Goal: Task Accomplishment & Management: Manage account settings

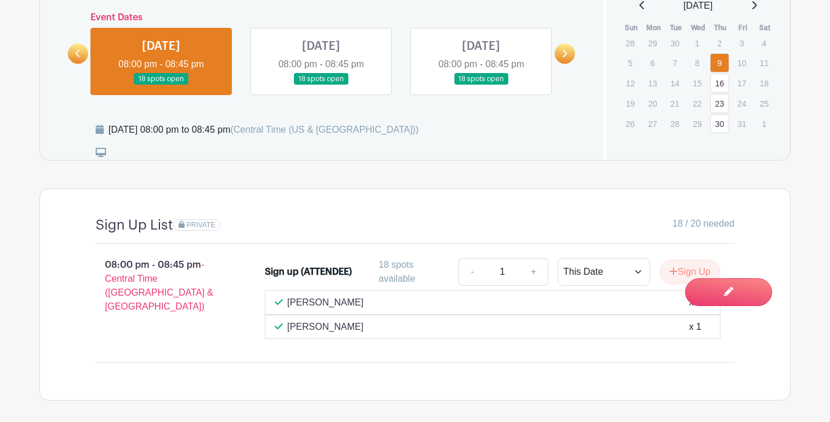
click at [565, 50] on icon at bounding box center [565, 54] width 5 height 8
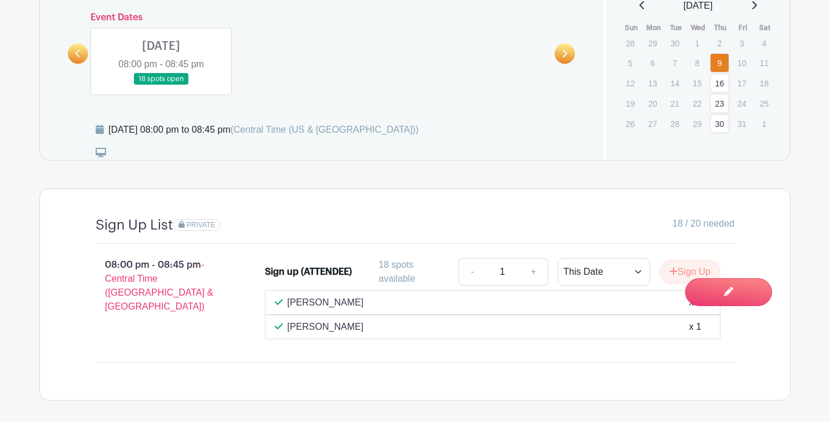
click at [72, 43] on link at bounding box center [78, 53] width 20 height 20
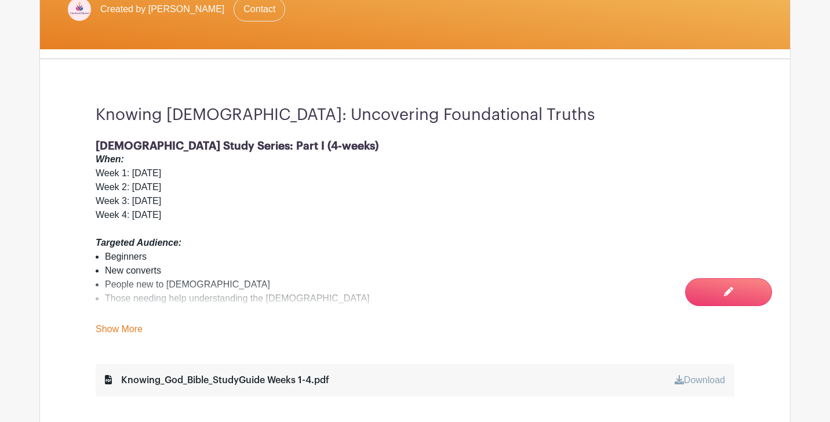
scroll to position [313, 0]
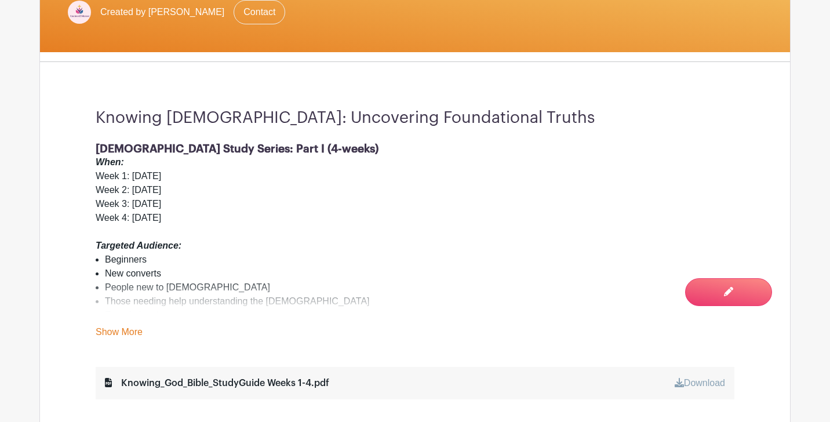
click at [119, 327] on link "Show More" at bounding box center [119, 334] width 47 height 14
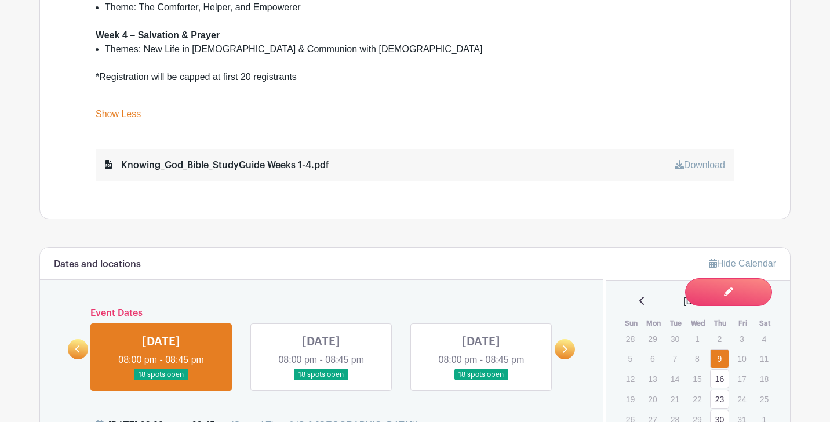
scroll to position [903, 0]
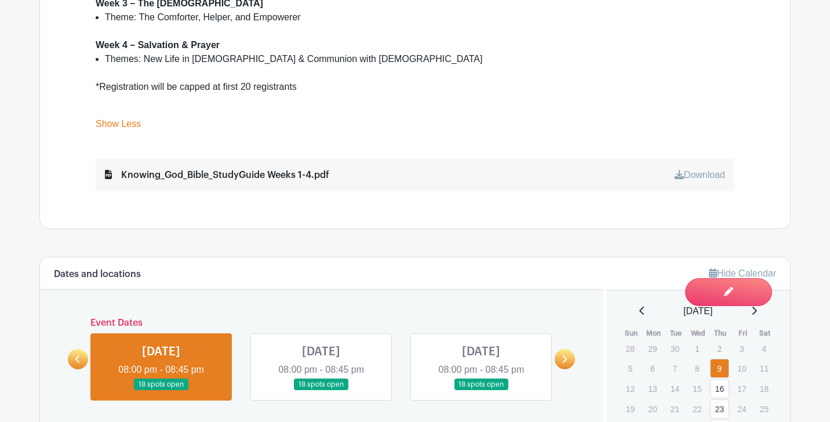
click at [75, 355] on icon at bounding box center [77, 359] width 5 height 9
click at [568, 360] on link at bounding box center [565, 359] width 20 height 20
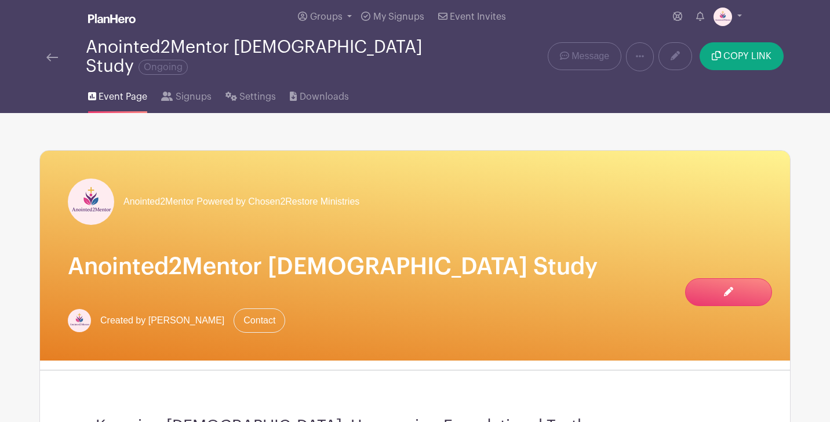
scroll to position [3, 0]
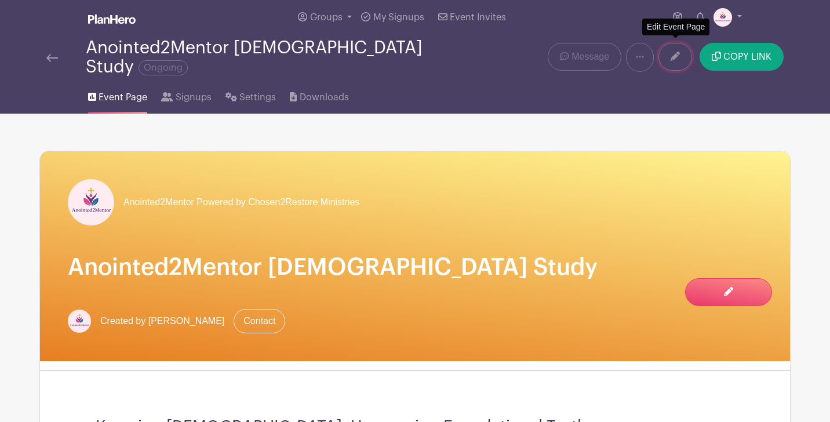
click at [678, 52] on icon at bounding box center [675, 56] width 9 height 9
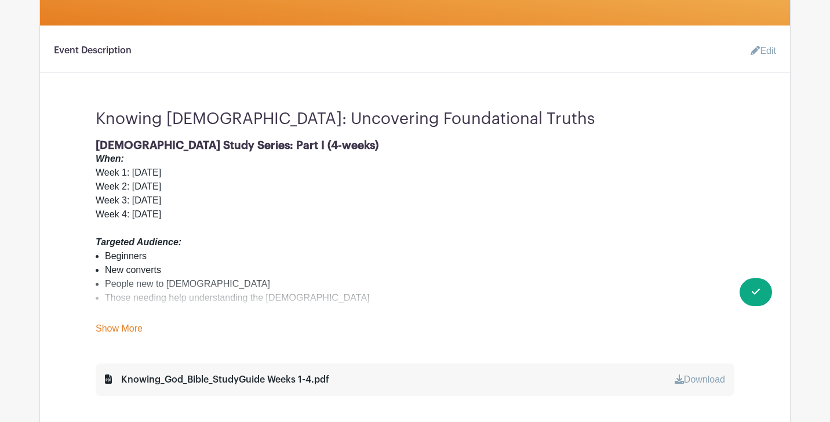
scroll to position [325, 0]
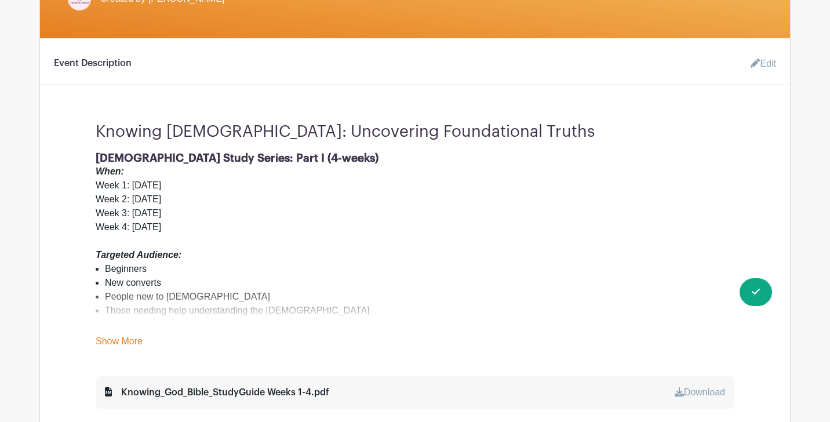
click at [761, 56] on link "Edit" at bounding box center [759, 63] width 35 height 23
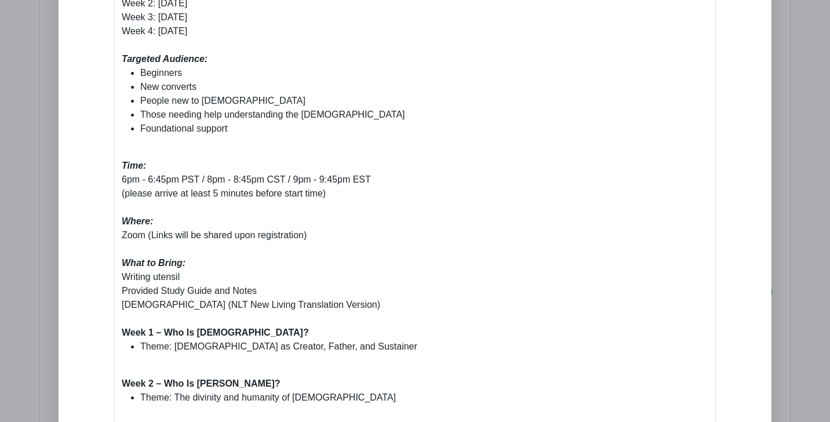
scroll to position [638, 0]
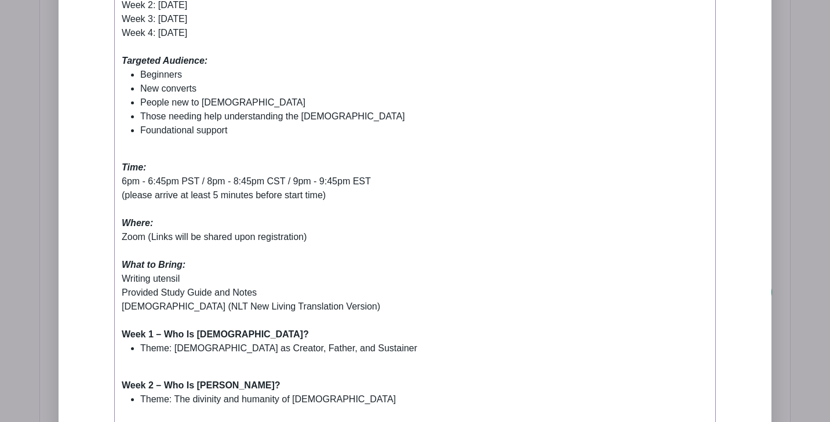
click at [136, 147] on div "Time: 6pm - 6:45pm PST / 8pm - 8:45pm CST / 9pm - 9:45pm EST (please arrive at …" at bounding box center [415, 237] width 587 height 181
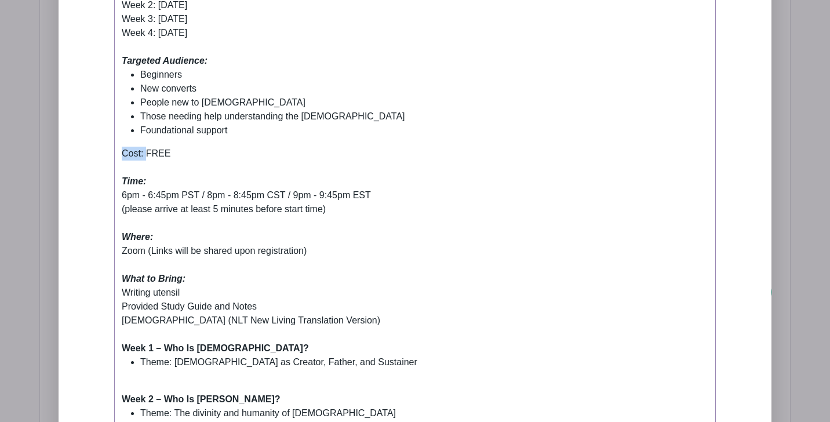
drag, startPoint x: 146, startPoint y: 146, endPoint x: 117, endPoint y: 146, distance: 29.0
click at [117, 146] on trix-editor "Bible Study Series: Part I (4-weeks) When: Week 1: Thursday, October 9 Week 2: …" at bounding box center [415, 255] width 602 height 649
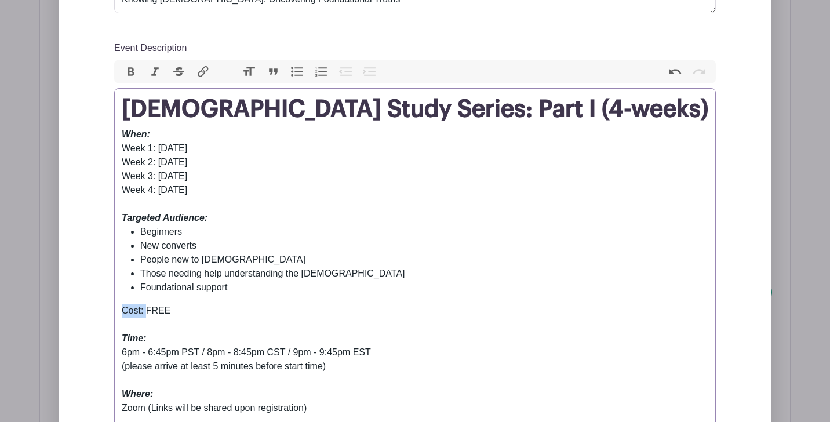
scroll to position [480, 0]
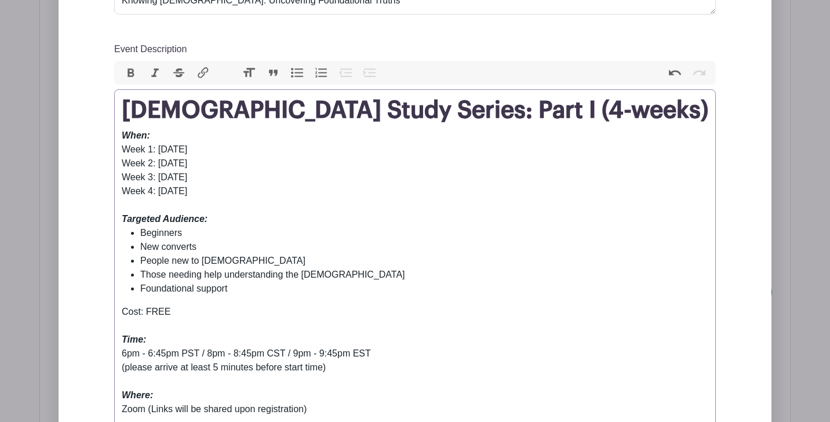
click at [155, 66] on button "Italic" at bounding box center [155, 73] width 24 height 15
click at [139, 66] on button "Bold" at bounding box center [131, 73] width 24 height 15
click at [180, 315] on div "Cost: FREE Time: 6pm - 6:45pm PST / 8pm - 8:45pm CST / 9pm - 9:45pm EST (please…" at bounding box center [415, 402] width 587 height 195
click at [175, 305] on div "Cost: FREE Time: 6pm - 6:45pm PST / 8pm - 8:45pm CST / 9pm - 9:45pm EST (please…" at bounding box center [415, 402] width 587 height 195
type trix-editor "<h1><strong>Bible Study Series: Part I (4-weeks)</strong></h1><div><strong><em>…"
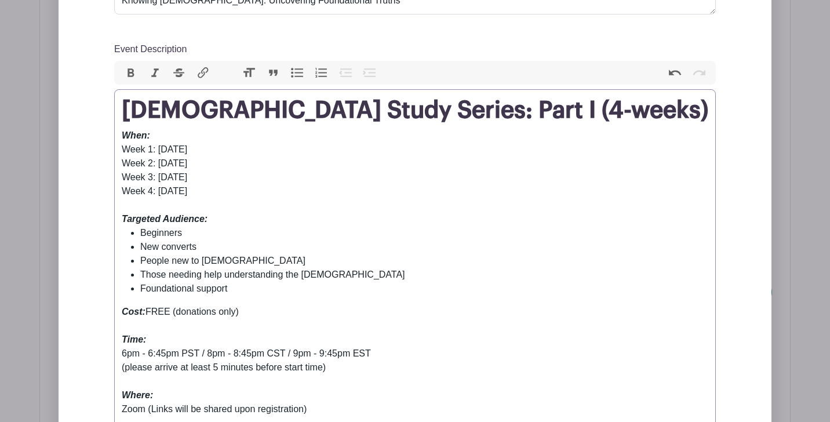
click at [236, 305] on div "Cost: FREE (donations only) Time: 6pm - 6:45pm PST / 8pm - 8:45pm CST / 9pm - 9…" at bounding box center [415, 402] width 587 height 195
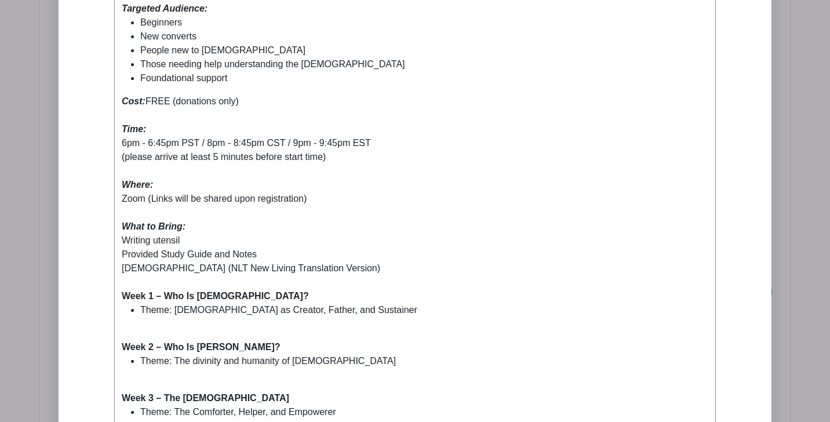
scroll to position [723, 0]
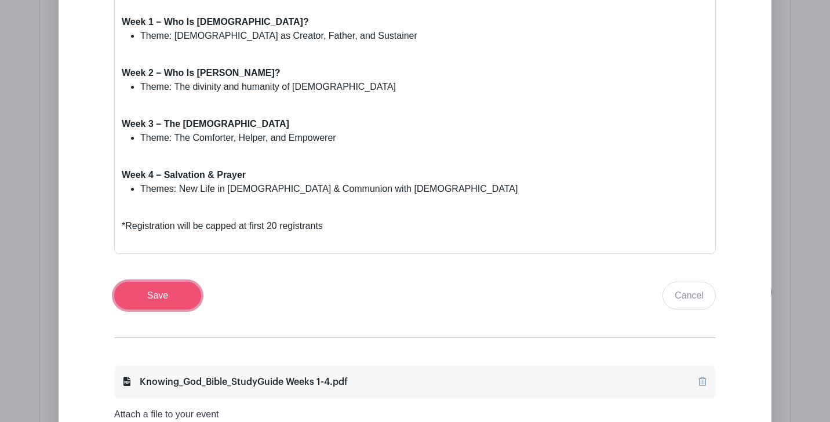
click at [162, 295] on input "Save" at bounding box center [157, 296] width 87 height 28
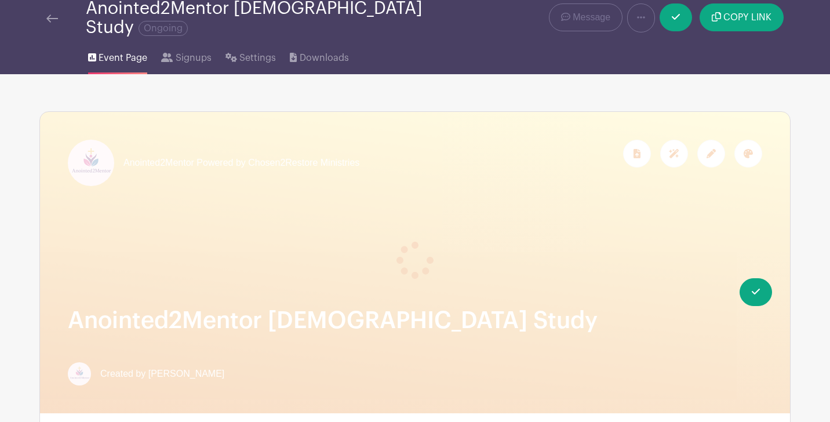
scroll to position [0, 0]
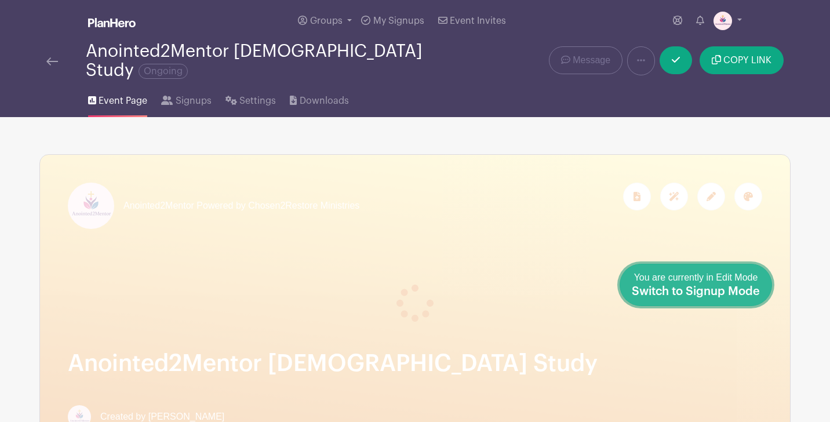
click at [757, 293] on span "Switch to Signup Mode" at bounding box center [696, 292] width 128 height 12
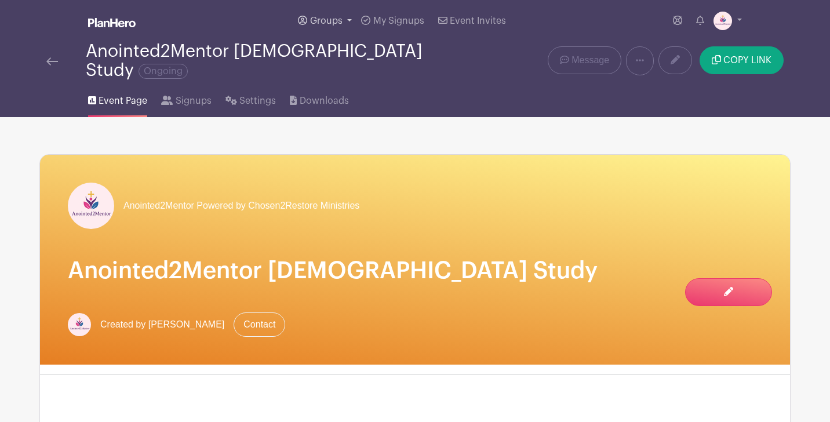
click at [351, 19] on link "Groups" at bounding box center [324, 21] width 63 height 42
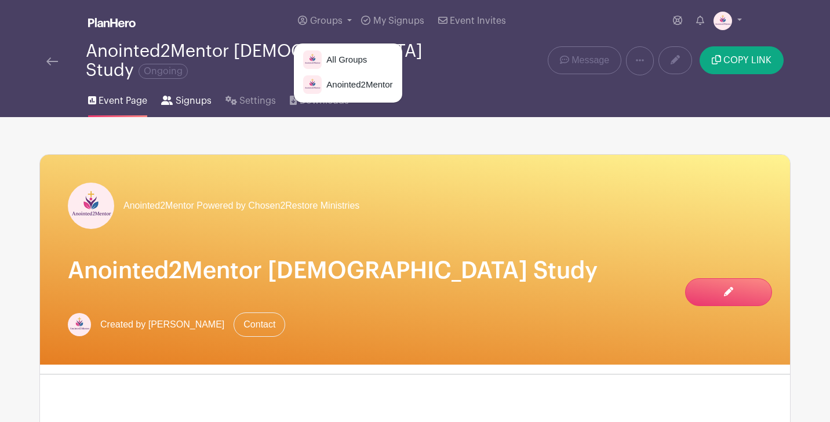
click at [209, 94] on span "Signups" at bounding box center [194, 101] width 36 height 14
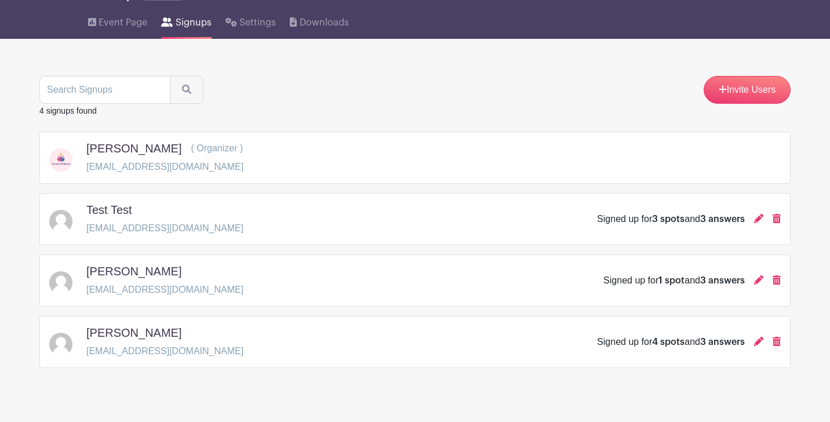
scroll to position [79, 0]
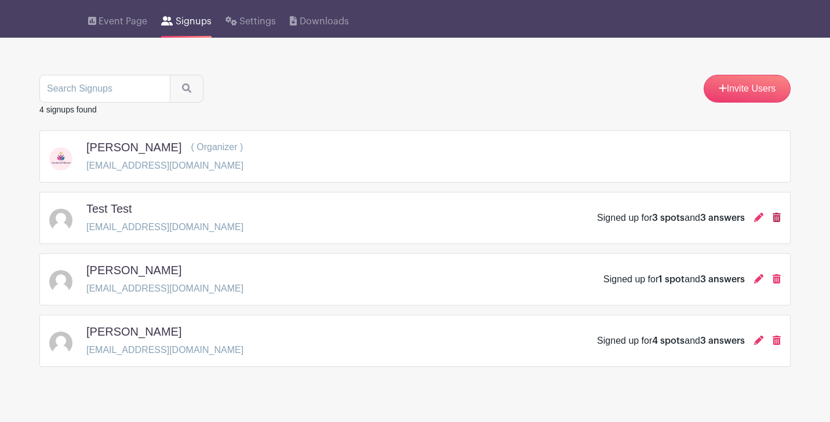
click at [775, 213] on icon at bounding box center [777, 217] width 8 height 9
click at [758, 213] on icon at bounding box center [758, 217] width 9 height 9
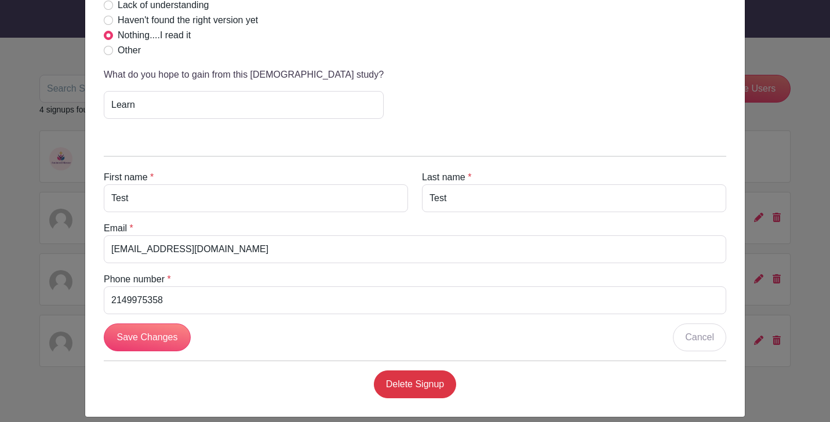
scroll to position [865, 0]
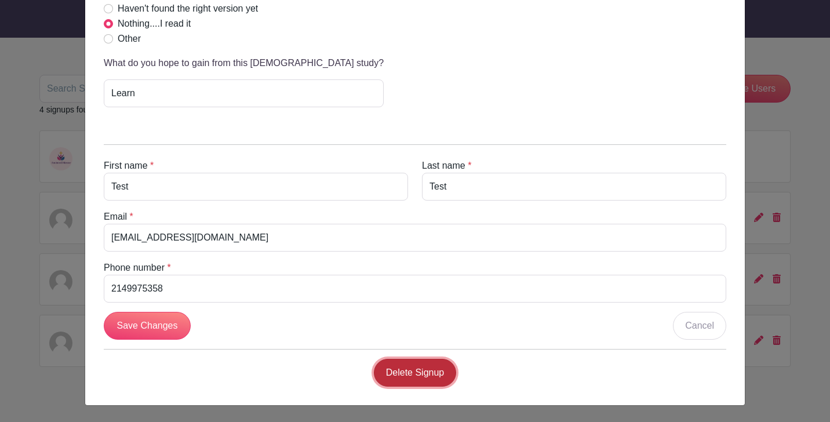
click at [423, 365] on link "Delete Signup" at bounding box center [415, 373] width 83 height 28
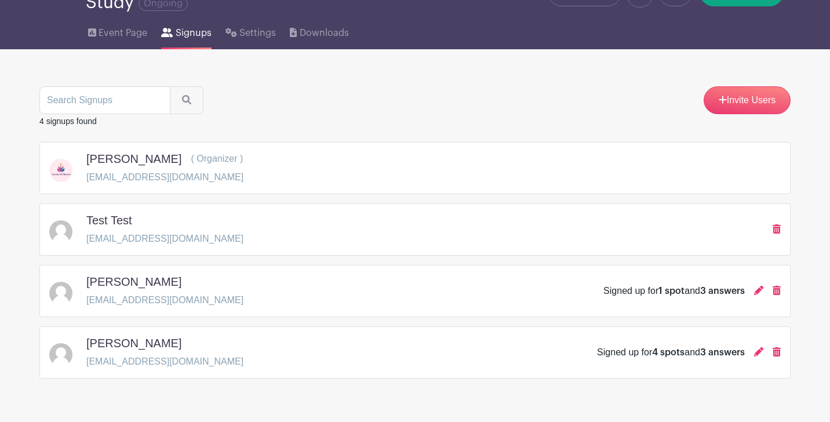
scroll to position [116, 0]
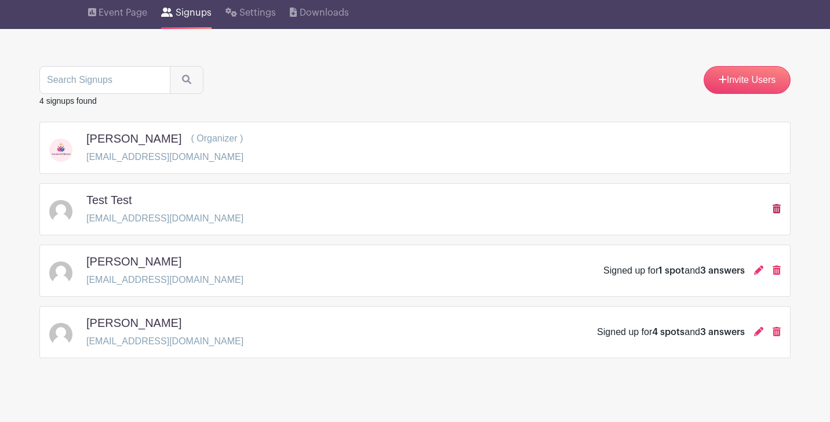
click at [781, 204] on icon at bounding box center [777, 208] width 8 height 9
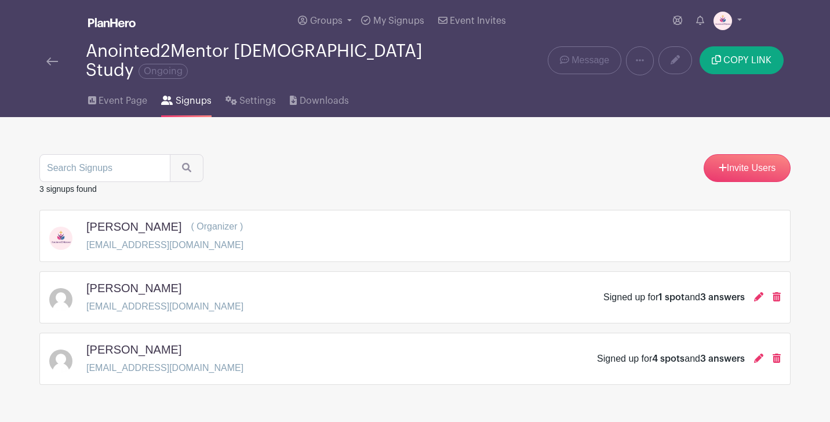
scroll to position [55, 0]
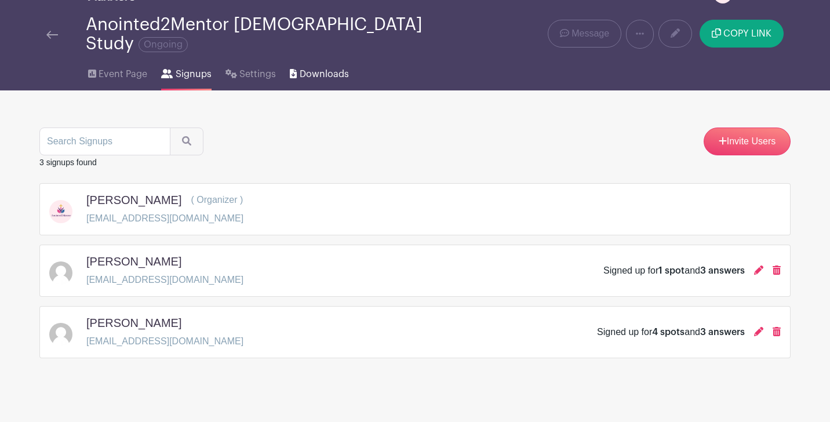
click at [304, 68] on span "Downloads" at bounding box center [324, 74] width 49 height 14
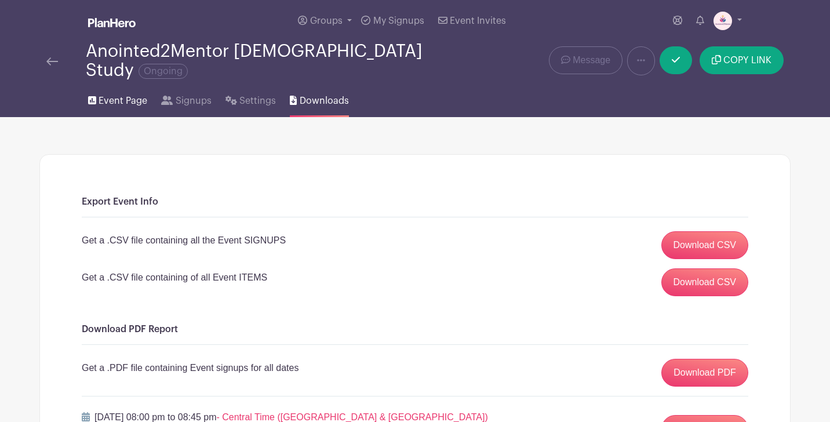
click at [125, 99] on span "Event Page" at bounding box center [123, 101] width 49 height 14
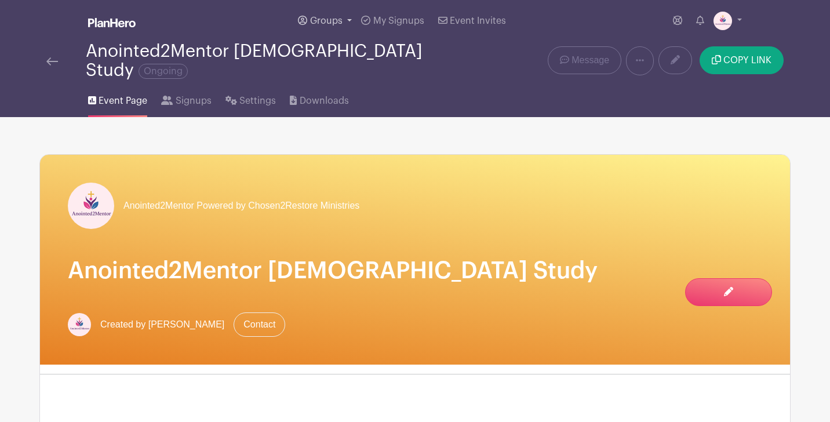
click at [350, 18] on link "Groups" at bounding box center [324, 21] width 63 height 42
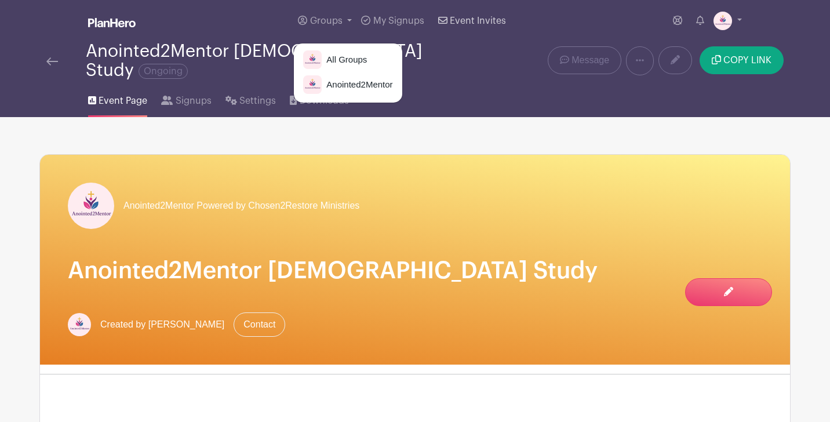
click at [465, 22] on span "Event Invites" at bounding box center [478, 20] width 56 height 9
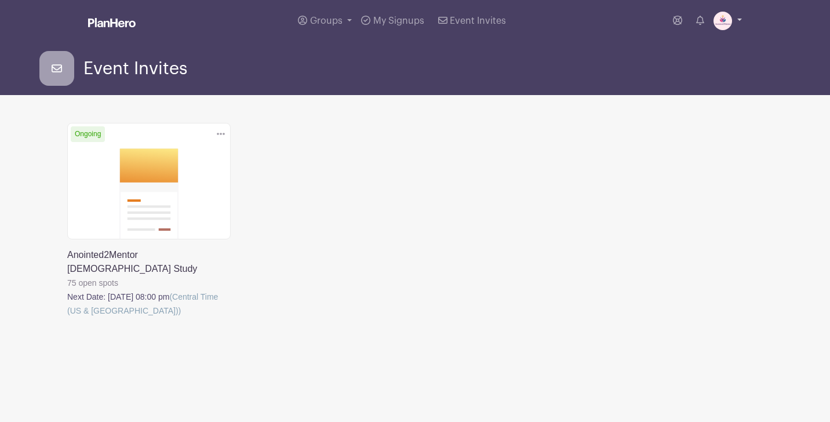
click at [736, 20] on link at bounding box center [728, 21] width 28 height 19
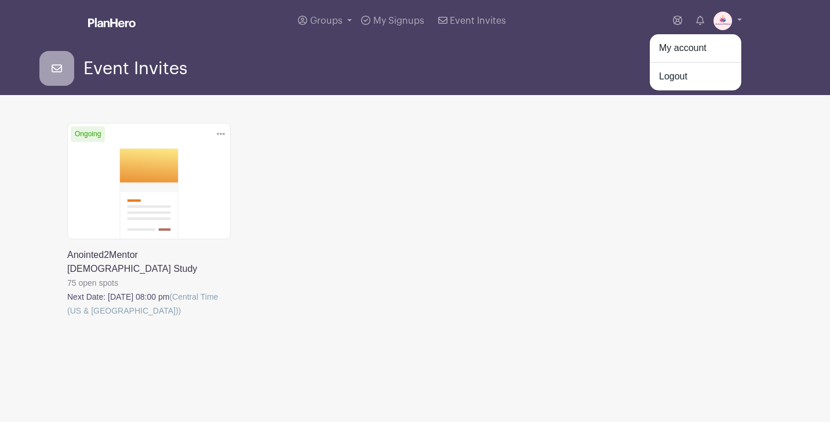
click at [754, 23] on div "Groups All Groups Anointed2Mentor My Signups Event Invites My account Logout" at bounding box center [414, 21] width 765 height 42
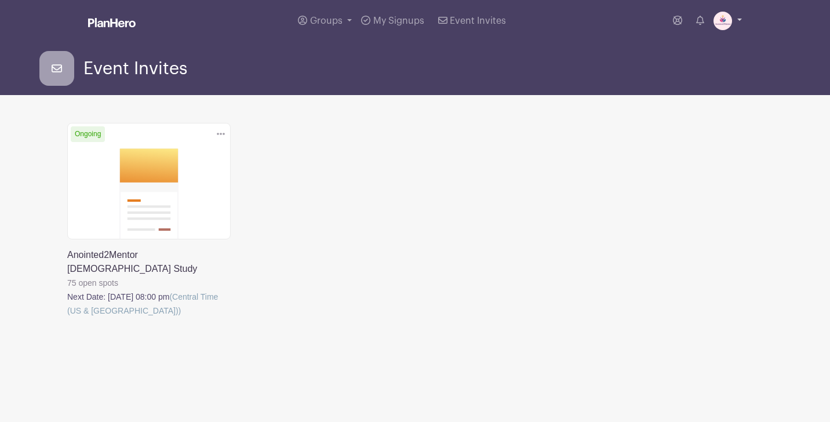
click at [731, 23] on img at bounding box center [723, 21] width 19 height 19
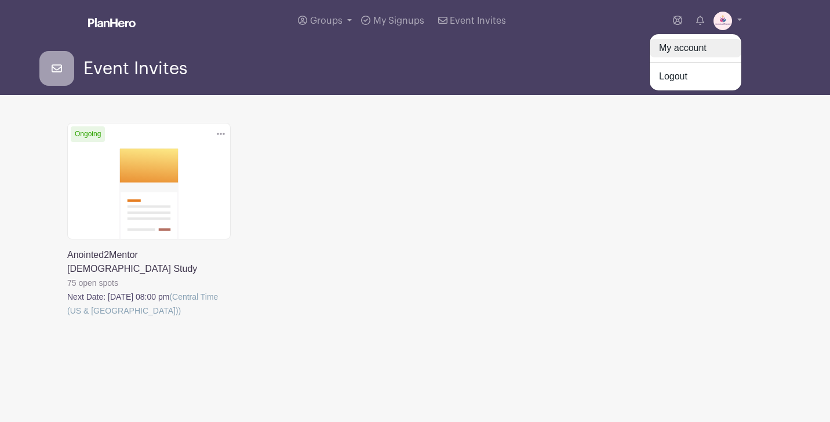
click at [706, 48] on link "My account" at bounding box center [696, 48] width 92 height 19
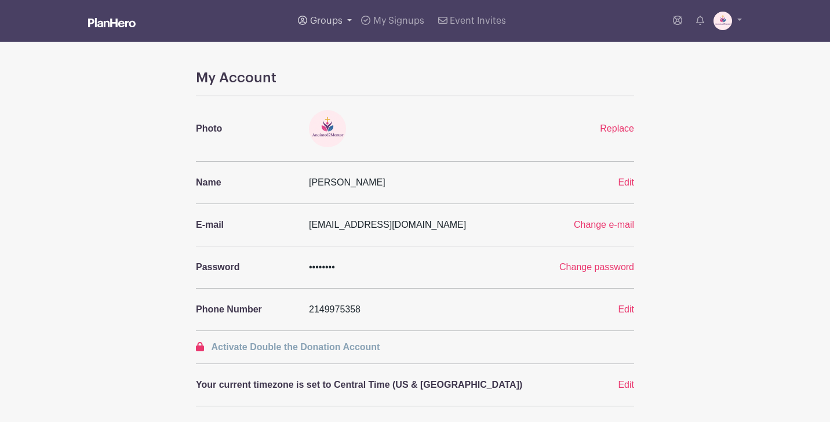
click at [319, 26] on link "Groups" at bounding box center [324, 21] width 63 height 42
click at [358, 83] on span "Anointed2Mentor" at bounding box center [357, 84] width 71 height 13
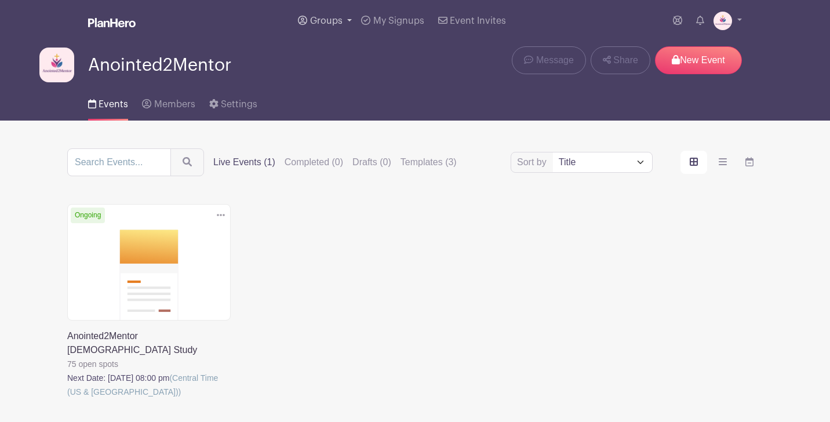
click at [331, 20] on span "Groups" at bounding box center [326, 20] width 32 height 9
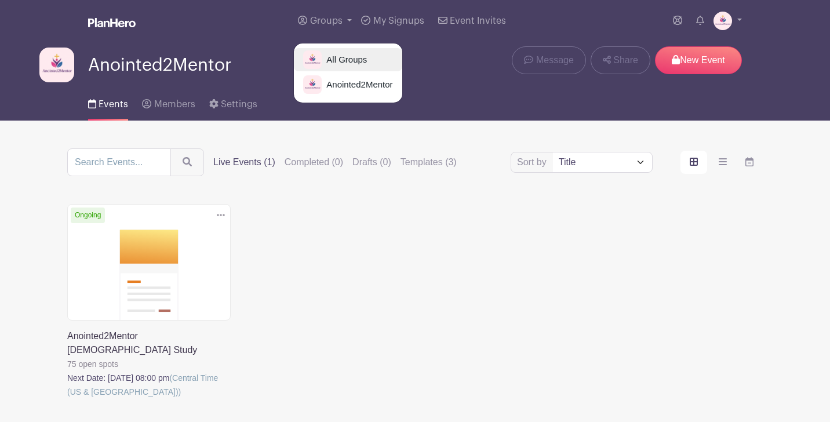
click at [335, 62] on span "All Groups" at bounding box center [344, 59] width 45 height 13
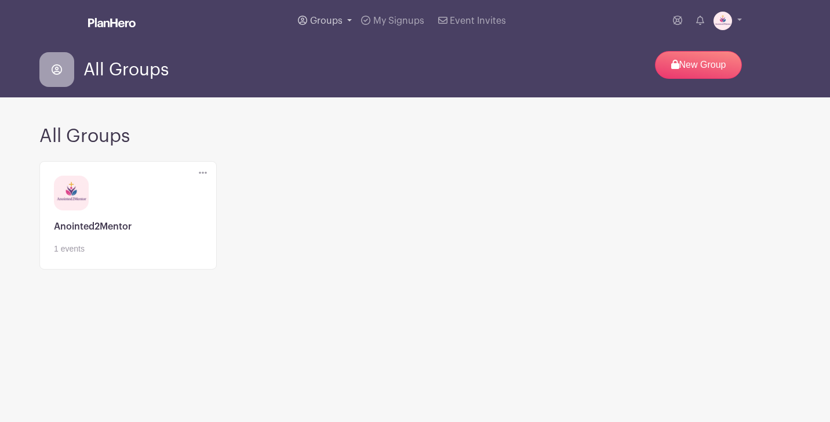
click at [328, 20] on span "Groups" at bounding box center [326, 20] width 32 height 9
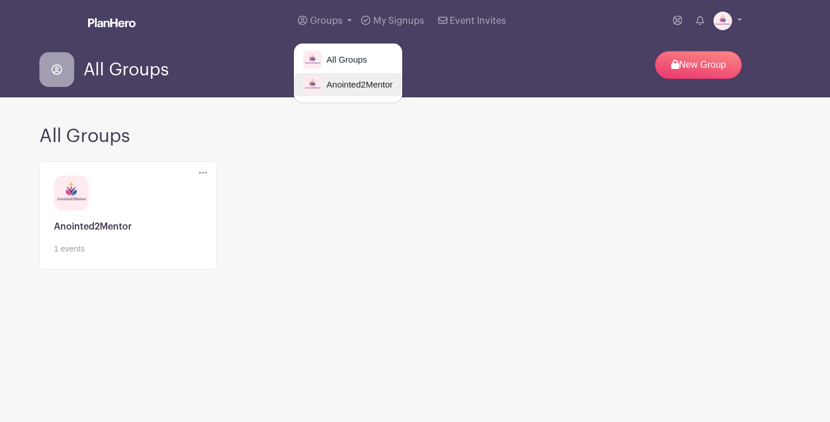
click at [336, 81] on span "Anointed2Mentor" at bounding box center [357, 84] width 71 height 13
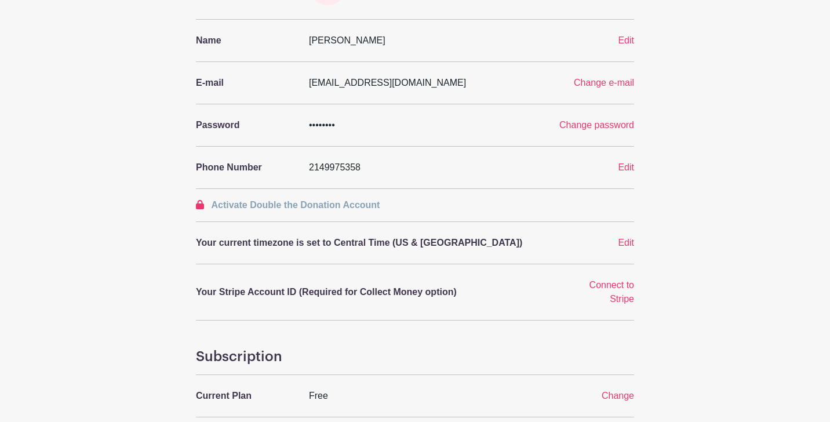
scroll to position [143, 0]
click at [356, 206] on span "Activate Double the Donation Account" at bounding box center [295, 204] width 169 height 10
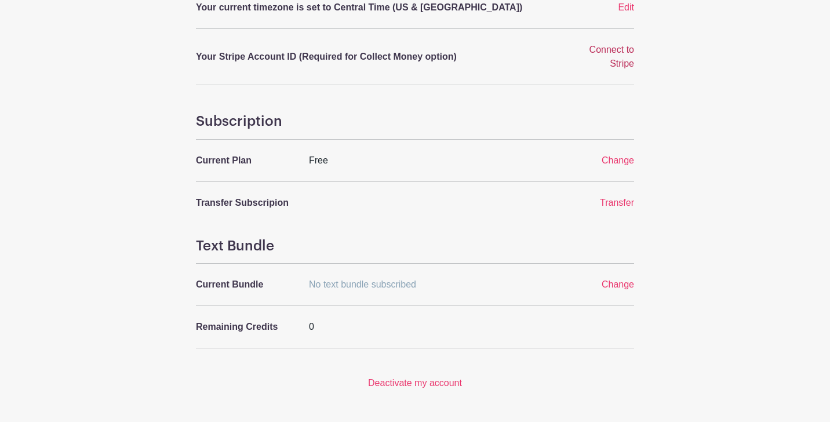
scroll to position [380, 0]
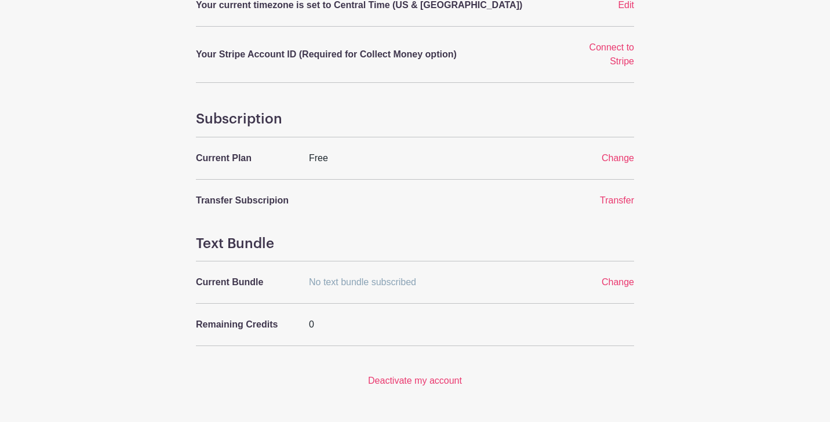
click at [380, 285] on span "No text bundle subscribed" at bounding box center [362, 282] width 107 height 10
click at [394, 286] on span "No text bundle subscribed" at bounding box center [362, 282] width 107 height 10
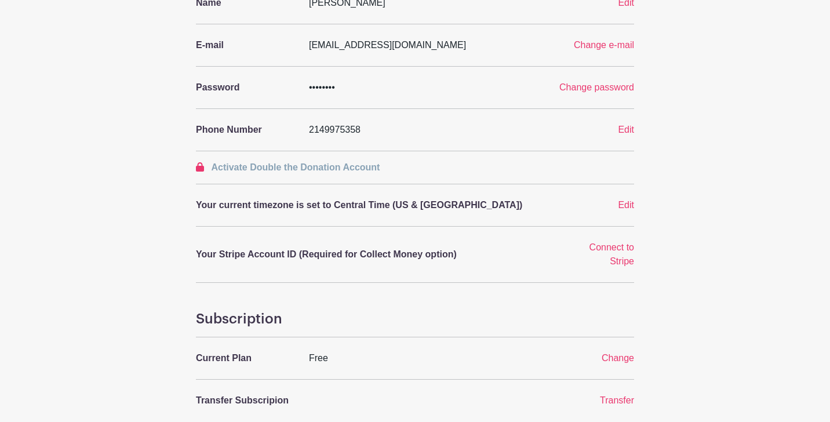
scroll to position [167, 0]
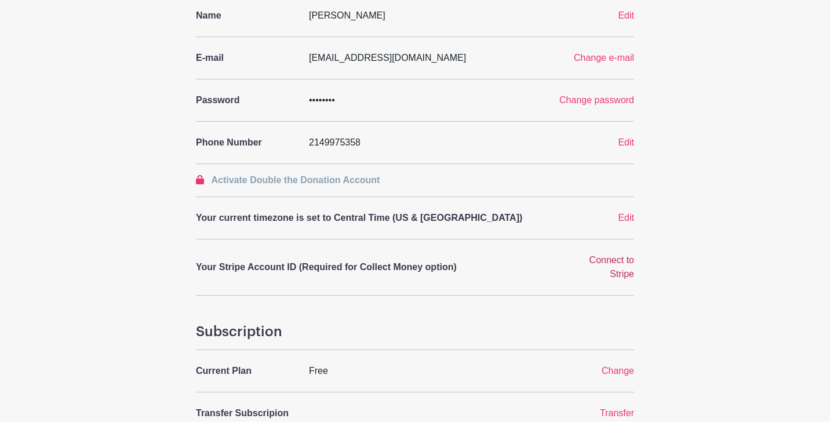
click at [615, 261] on span "Connect to Stripe" at bounding box center [612, 267] width 45 height 24
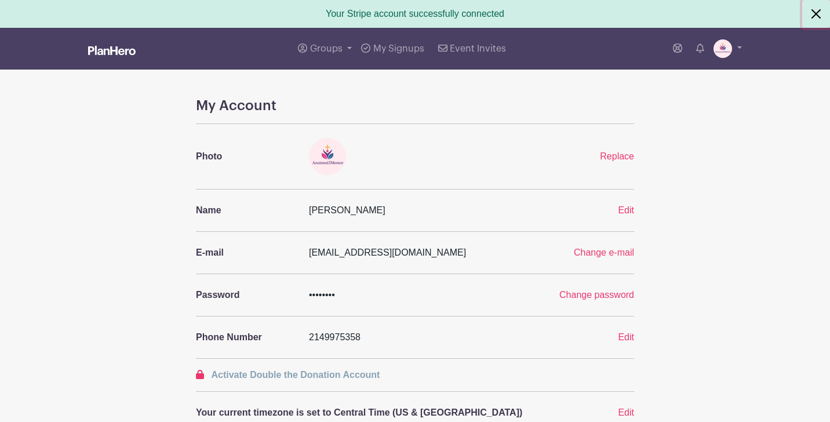
click at [817, 10] on button "Close" at bounding box center [817, 14] width 28 height 28
